Goal: Information Seeking & Learning: Learn about a topic

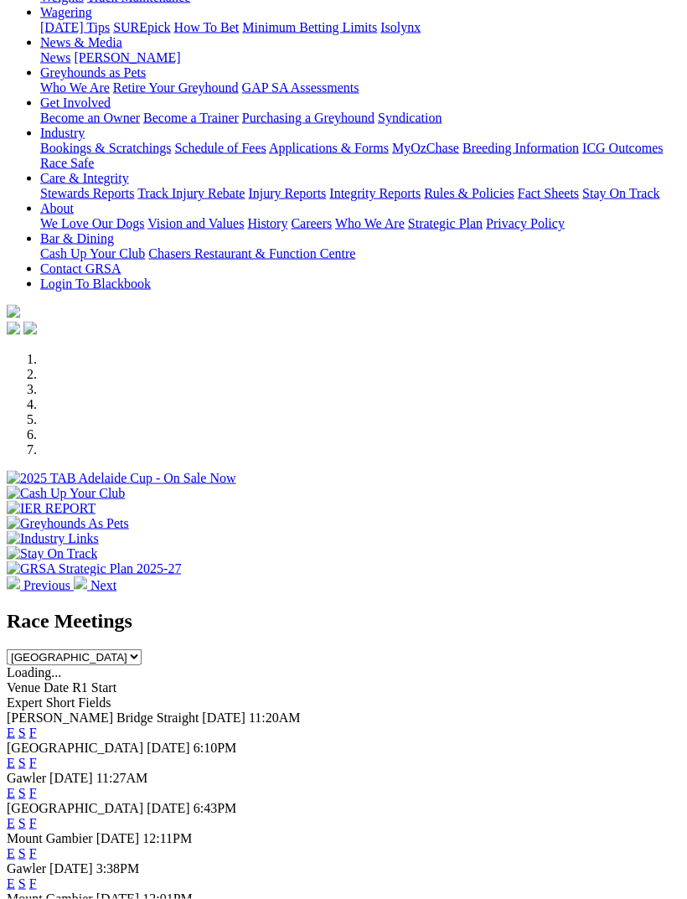
scroll to position [208, 0]
click at [15, 756] on link "E" at bounding box center [11, 763] width 8 height 14
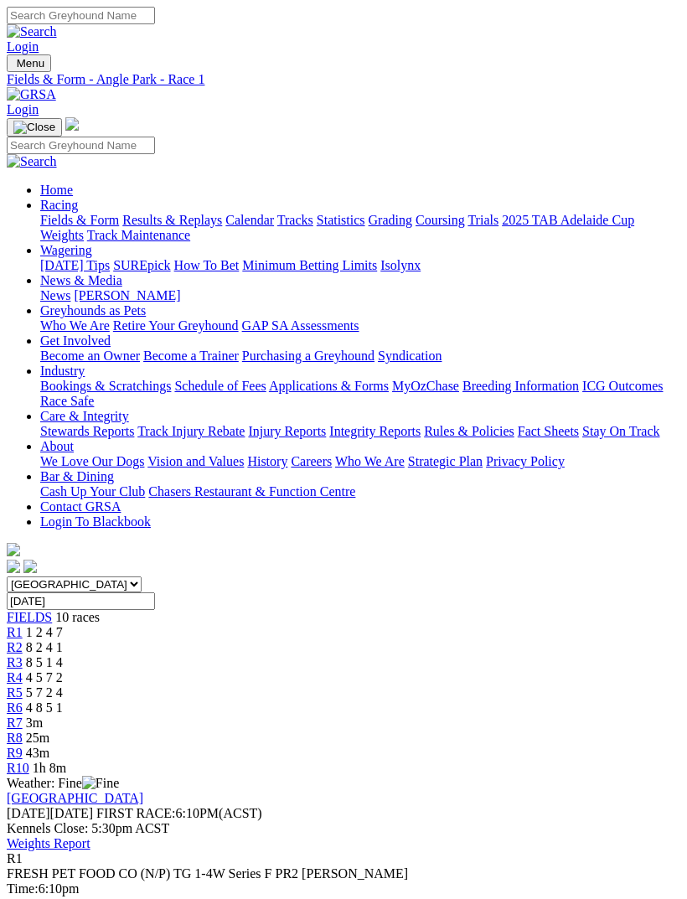
click at [36, 610] on span "FIELDS" at bounding box center [29, 617] width 45 height 14
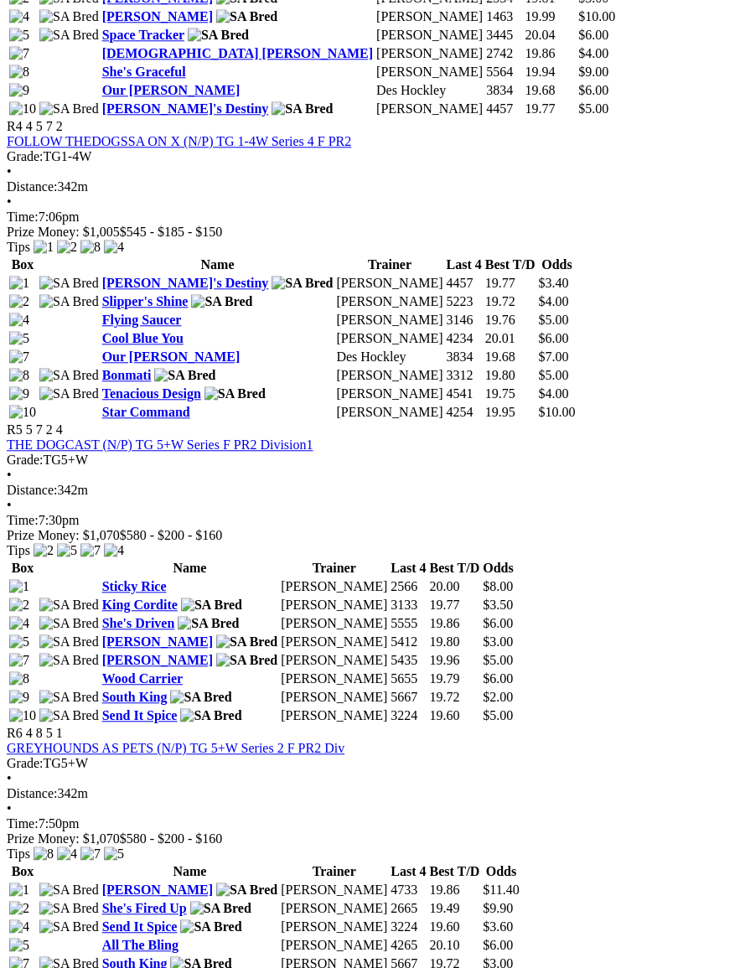
scroll to position [1597, 0]
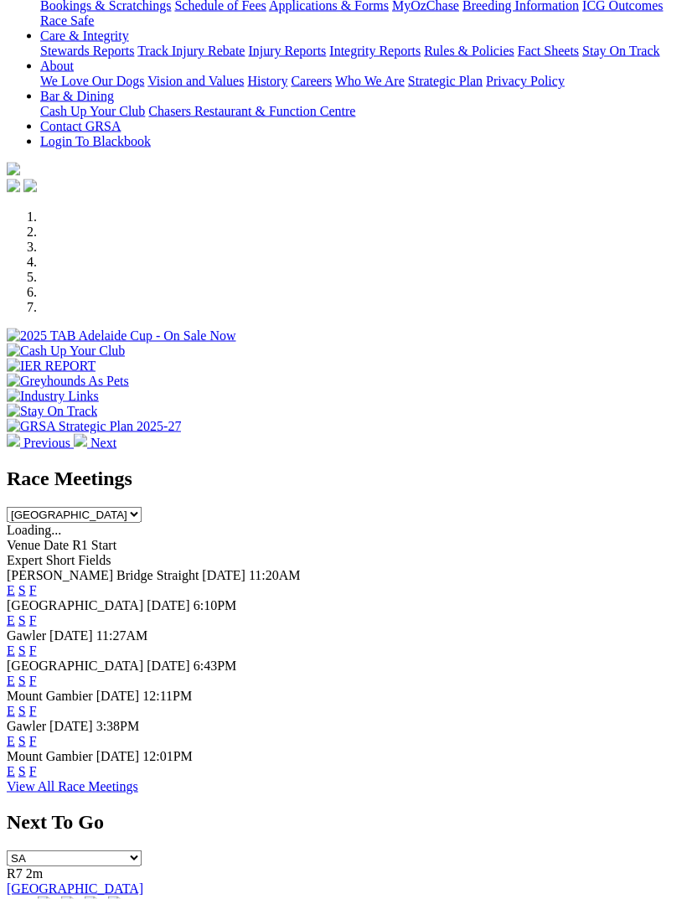
scroll to position [355, 0]
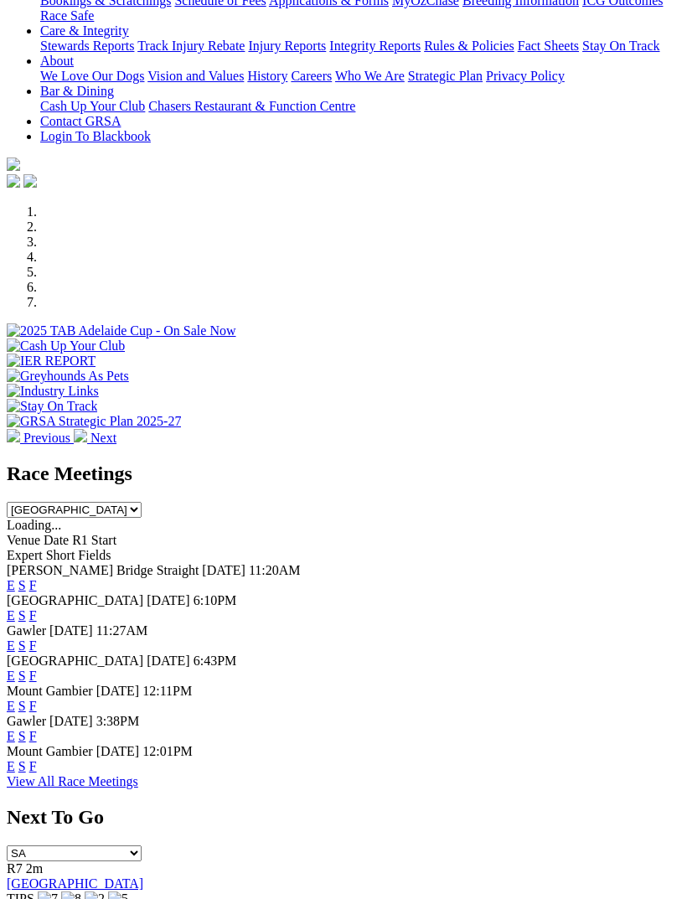
click at [15, 669] on link "E" at bounding box center [11, 676] width 8 height 14
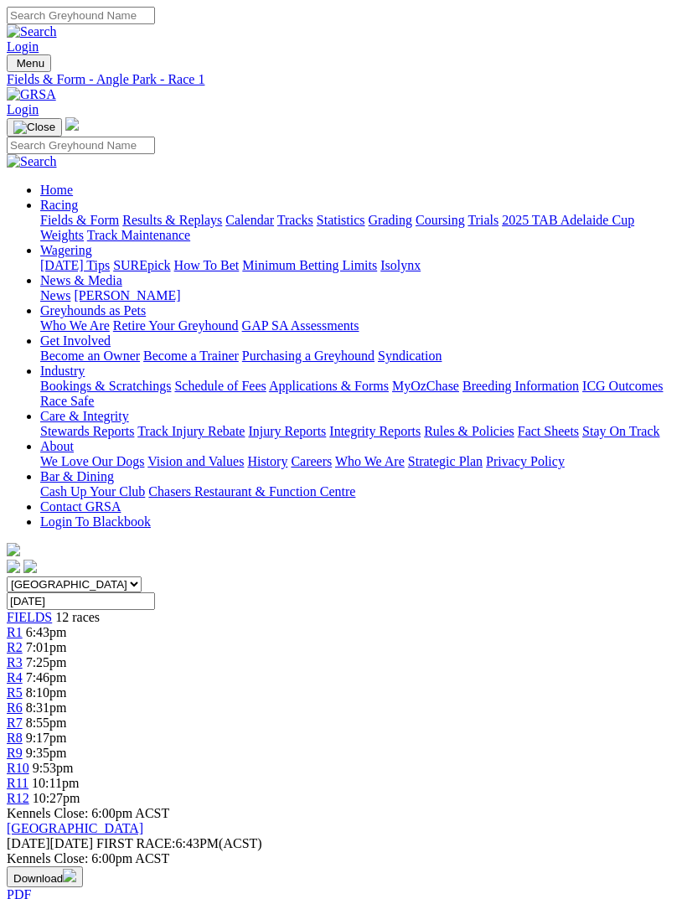
click at [55, 610] on span "12 races" at bounding box center [77, 617] width 44 height 14
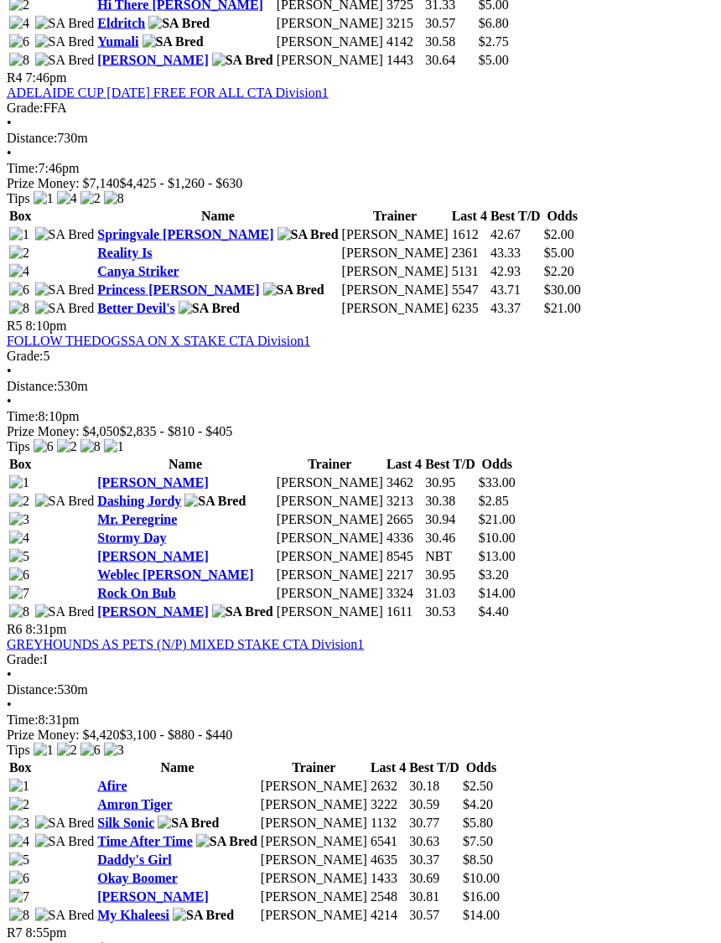
scroll to position [1615, 16]
